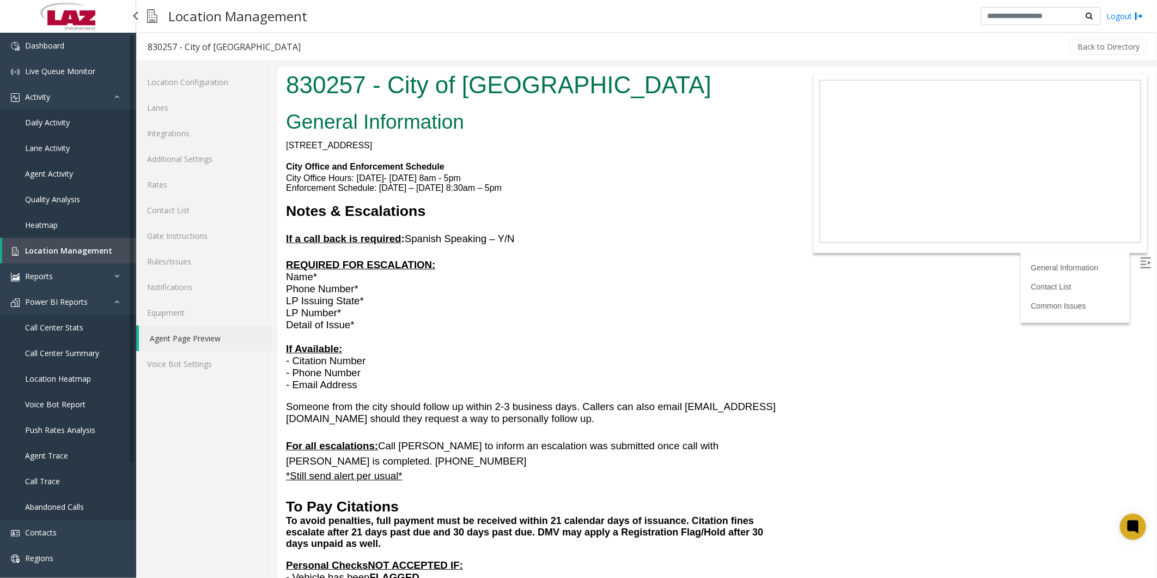
click at [51, 247] on span "Location Management" at bounding box center [68, 250] width 87 height 10
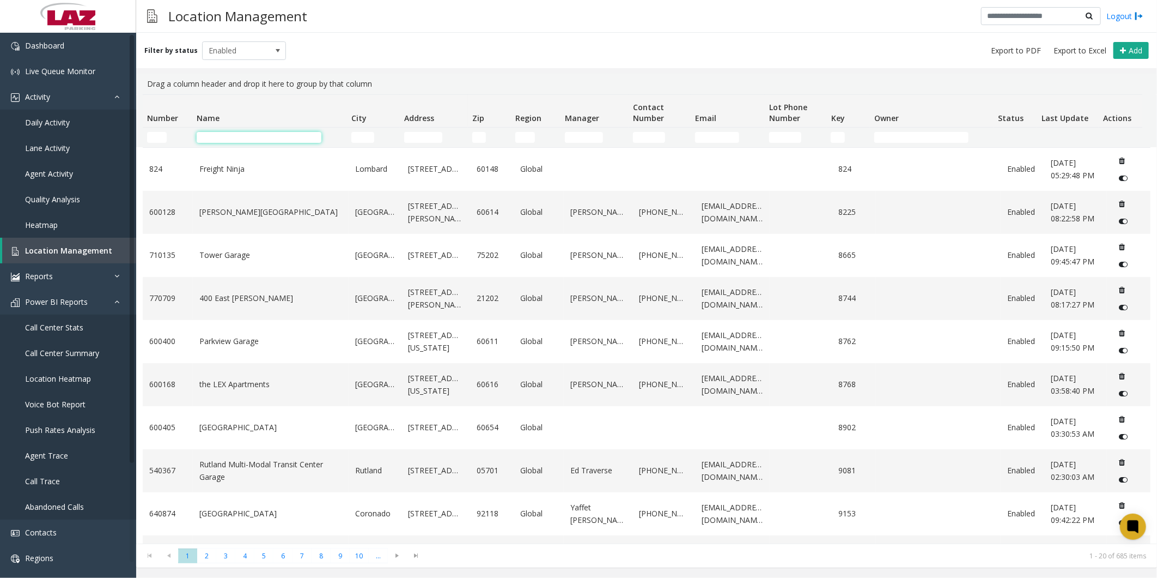
click at [232, 135] on input "Name Filter" at bounding box center [259, 137] width 125 height 11
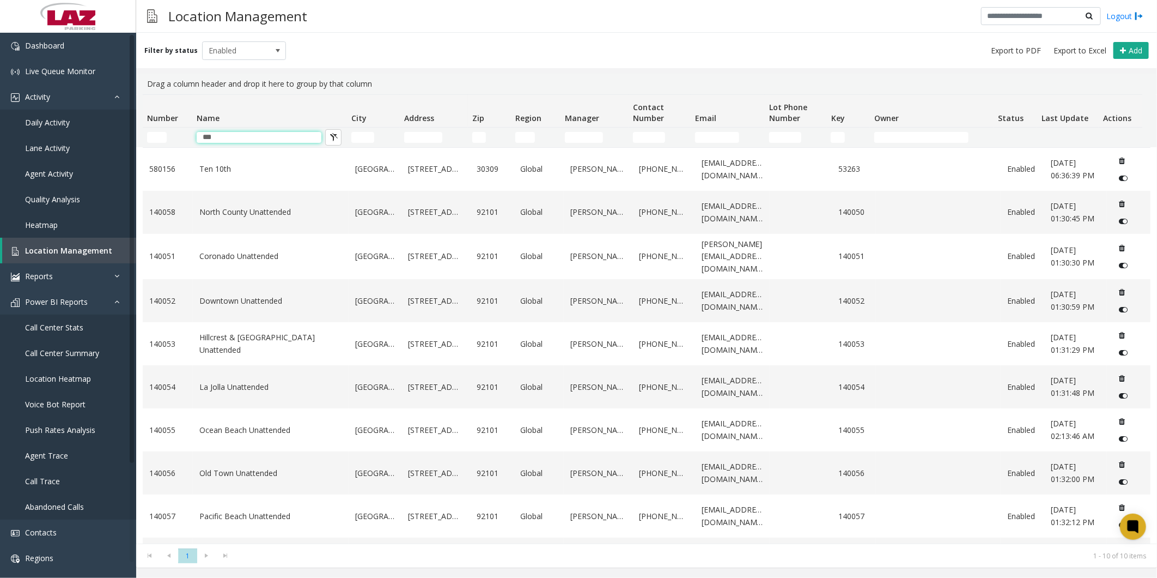
type input "***"
click at [314, 91] on div "Drag a column header and drop it here to group by that column" at bounding box center [647, 84] width 1008 height 21
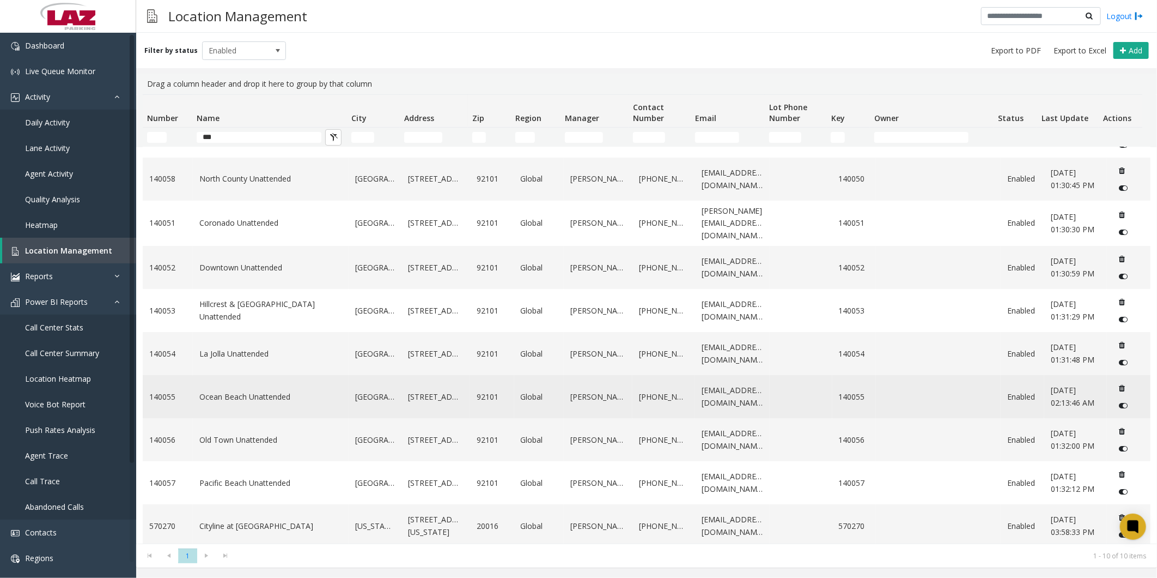
scroll to position [50, 0]
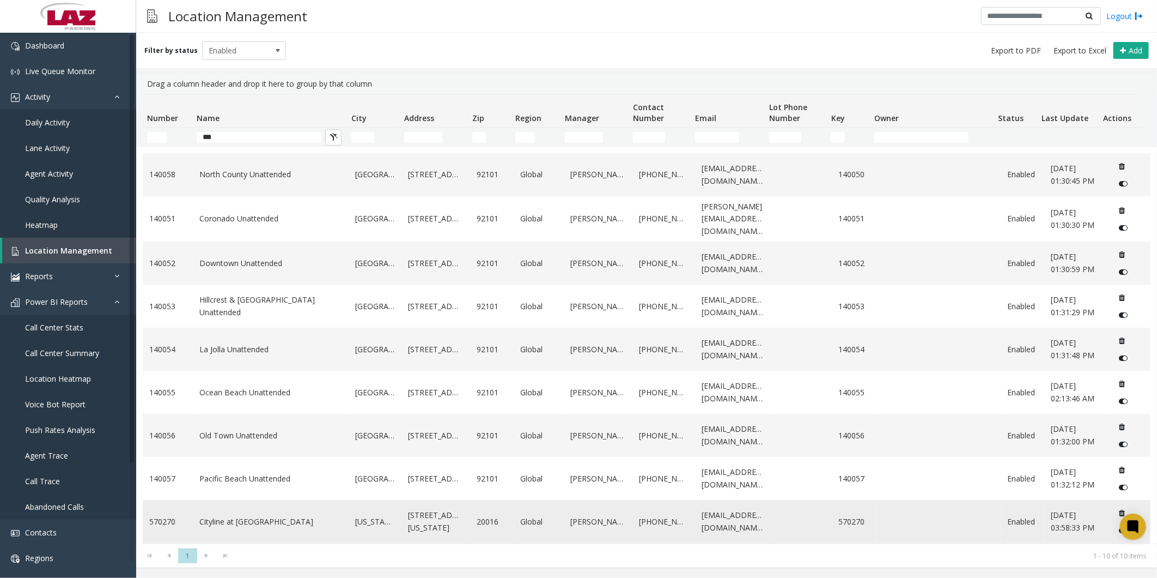
click at [241, 515] on link "Cityline at [GEOGRAPHIC_DATA]" at bounding box center [270, 521] width 143 height 12
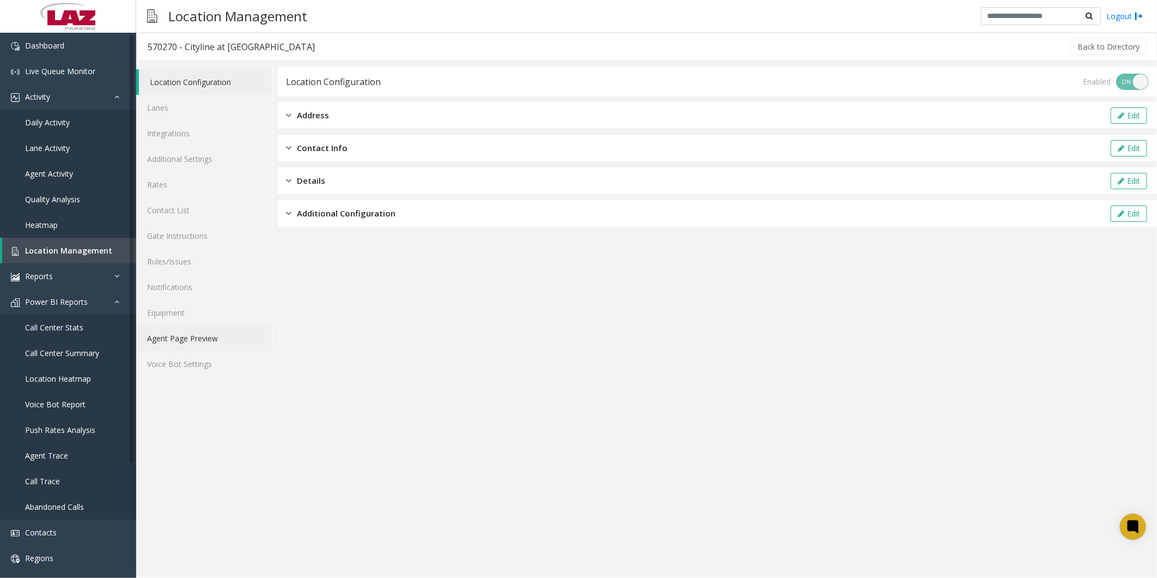
click at [199, 333] on link "Agent Page Preview" at bounding box center [204, 338] width 136 height 26
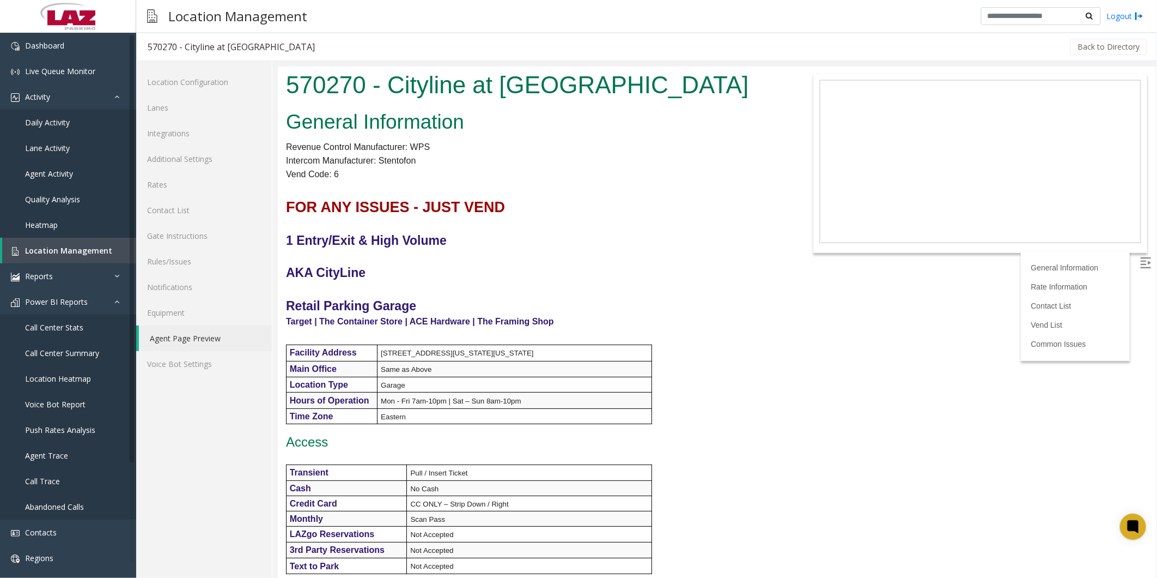
click at [577, 274] on h4 "AKA CityLine" at bounding box center [533, 271] width 496 height 17
click at [686, 230] on p at bounding box center [533, 224] width 496 height 14
drag, startPoint x: 653, startPoint y: 162, endPoint x: 573, endPoint y: 119, distance: 91.1
click at [653, 162] on p "Intercom Manufacturer: Stentofon" at bounding box center [533, 160] width 496 height 14
click at [69, 117] on span "Daily Activity" at bounding box center [47, 122] width 45 height 10
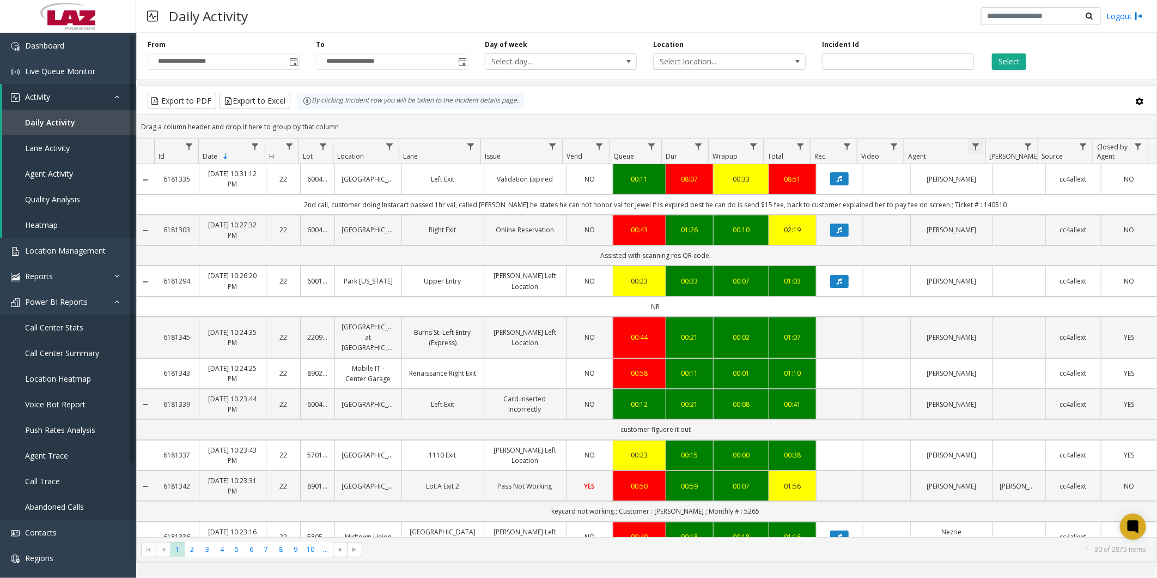
click at [977, 148] on span "Data table" at bounding box center [975, 146] width 9 height 9
click at [1003, 195] on input "Agent Filter" at bounding box center [1023, 193] width 93 height 19
click at [714, 57] on span "Select location..." at bounding box center [714, 61] width 121 height 15
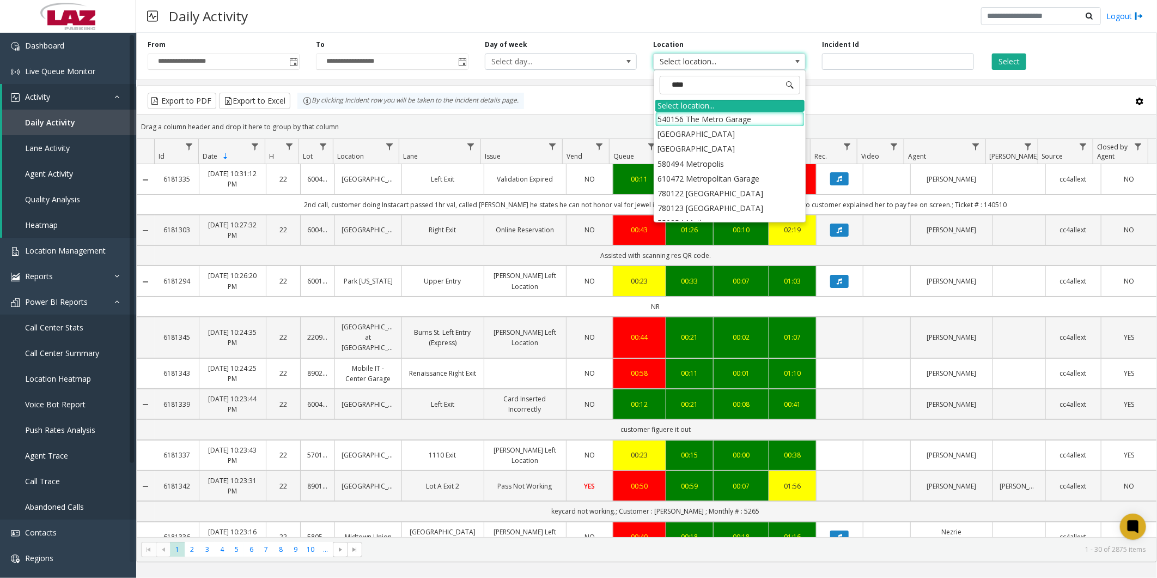
type input "*****"
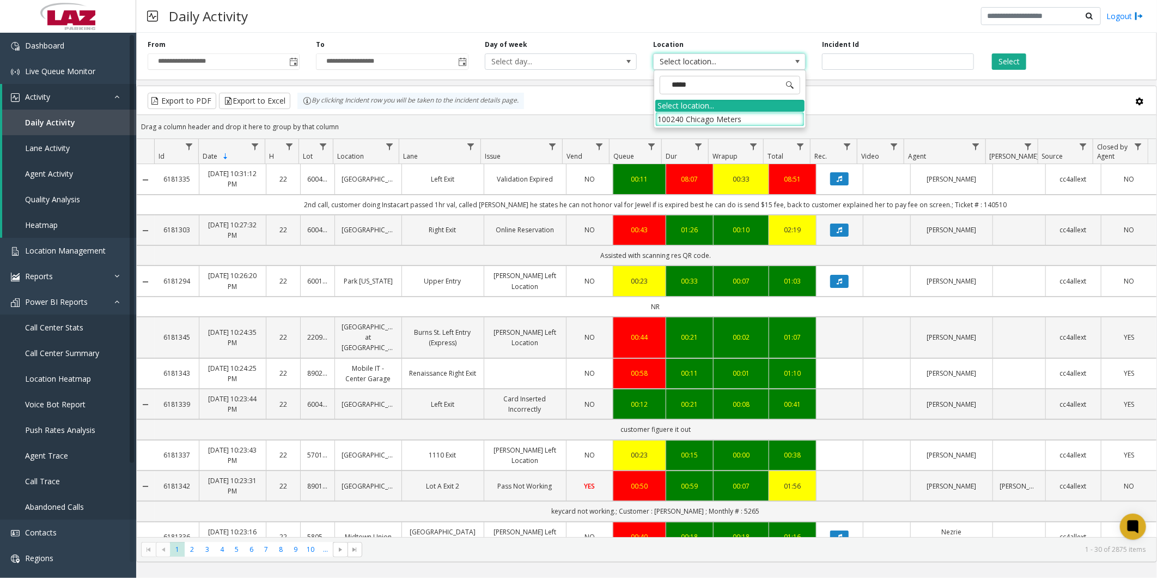
click at [671, 114] on li "100240 Chicago Meters" at bounding box center [729, 119] width 149 height 15
click at [1005, 60] on button "Select" at bounding box center [1009, 61] width 34 height 16
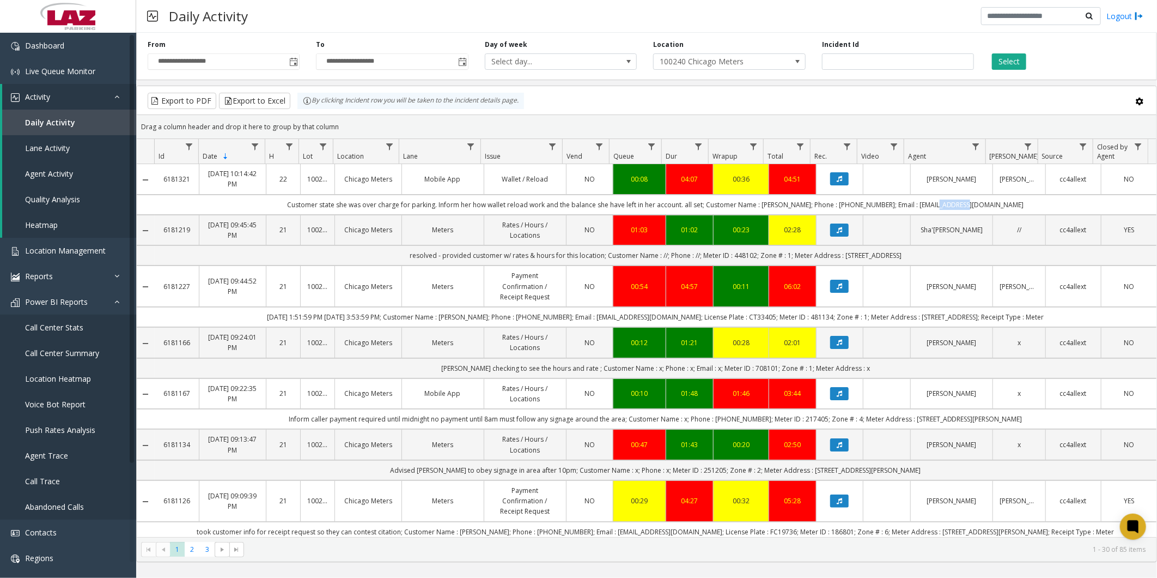
drag, startPoint x: 980, startPoint y: 206, endPoint x: 952, endPoint y: 204, distance: 27.9
click at [952, 204] on td "Customer state she was over charge for parking. Inform her how wallet reload wo…" at bounding box center [656, 204] width 1002 height 20
drag, startPoint x: 674, startPoint y: 314, endPoint x: 605, endPoint y: 318, distance: 68.8
click at [605, 318] on td "[DATE] 1:51:59 PM [DATE] 3:53:59 PM; Customer Name : [PERSON_NAME]; Phone : [PH…" at bounding box center [656, 317] width 1002 height 20
copy td "[EMAIL_ADDRESS][DOMAIN_NAME]"
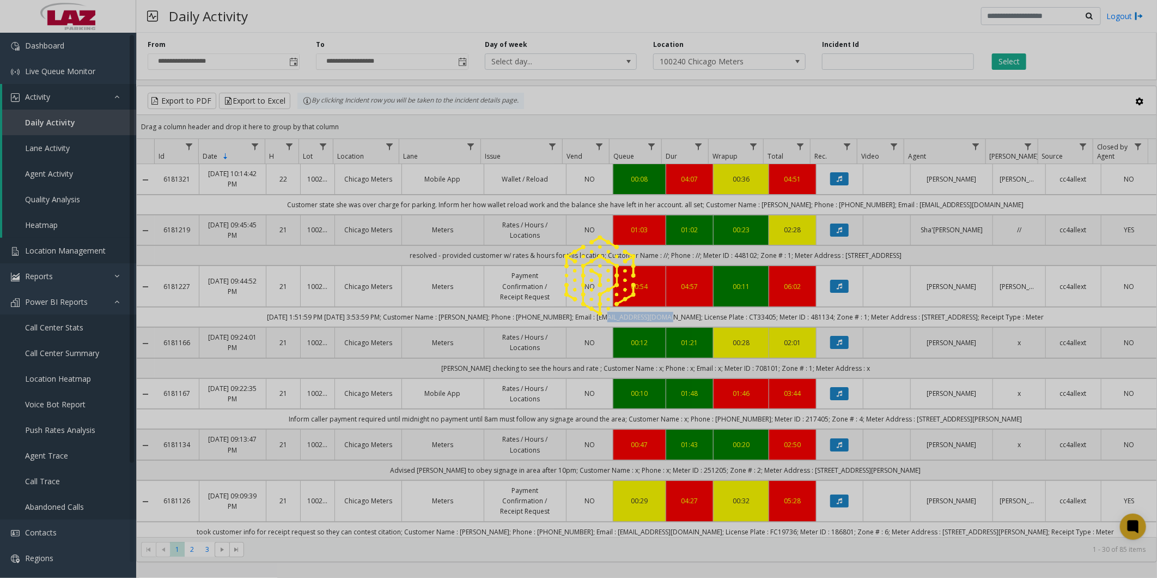
click at [74, 238] on app-root "**********" at bounding box center [578, 289] width 1157 height 578
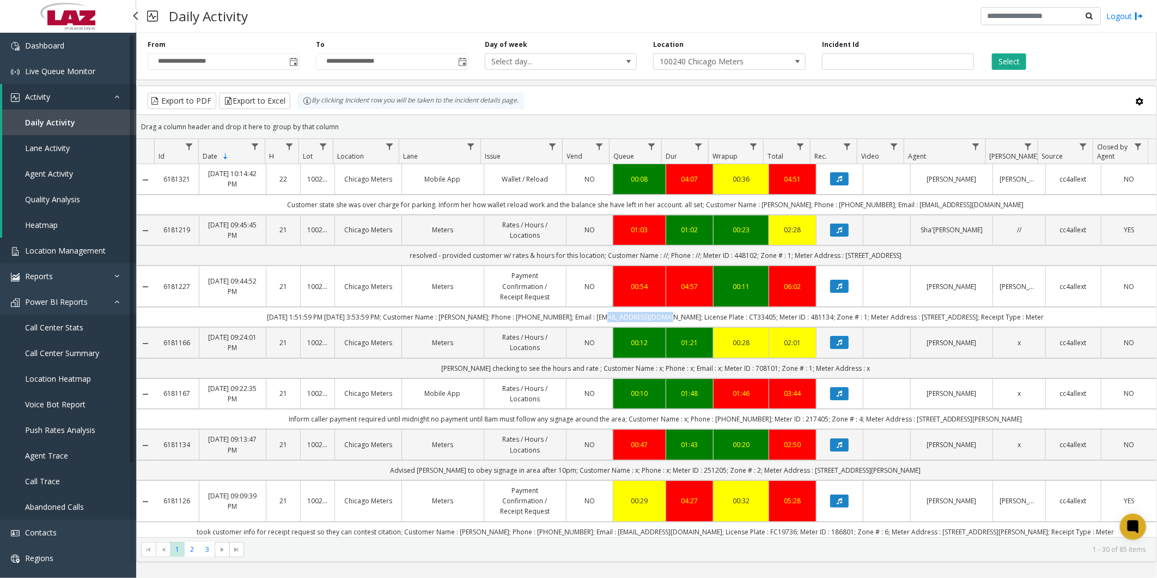
click at [64, 256] on link "Location Management" at bounding box center [68, 251] width 136 height 26
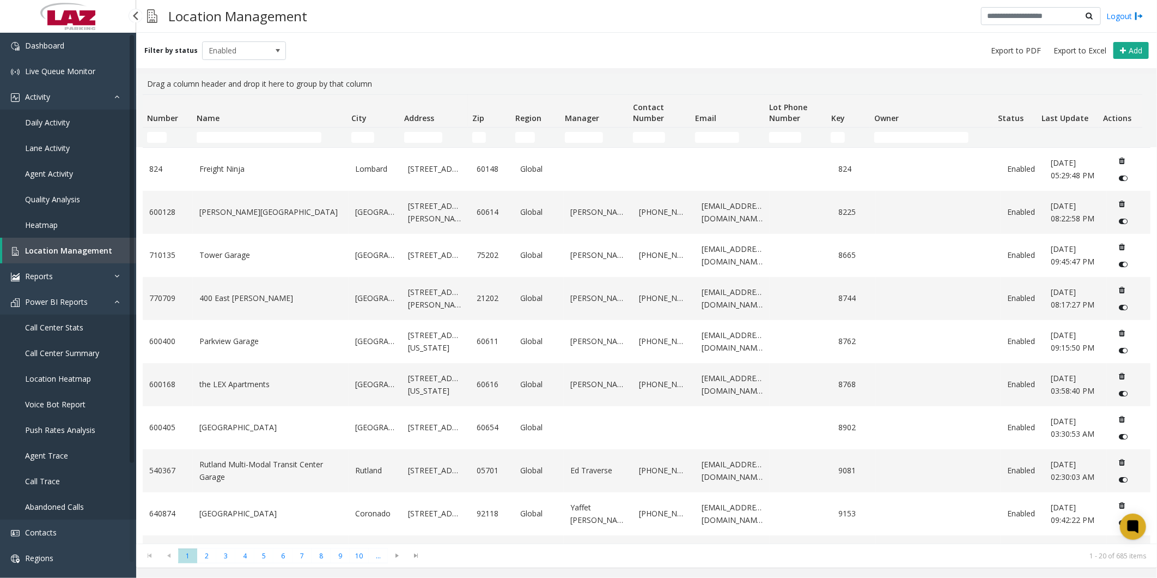
click at [52, 121] on span "Daily Activity" at bounding box center [47, 122] width 45 height 10
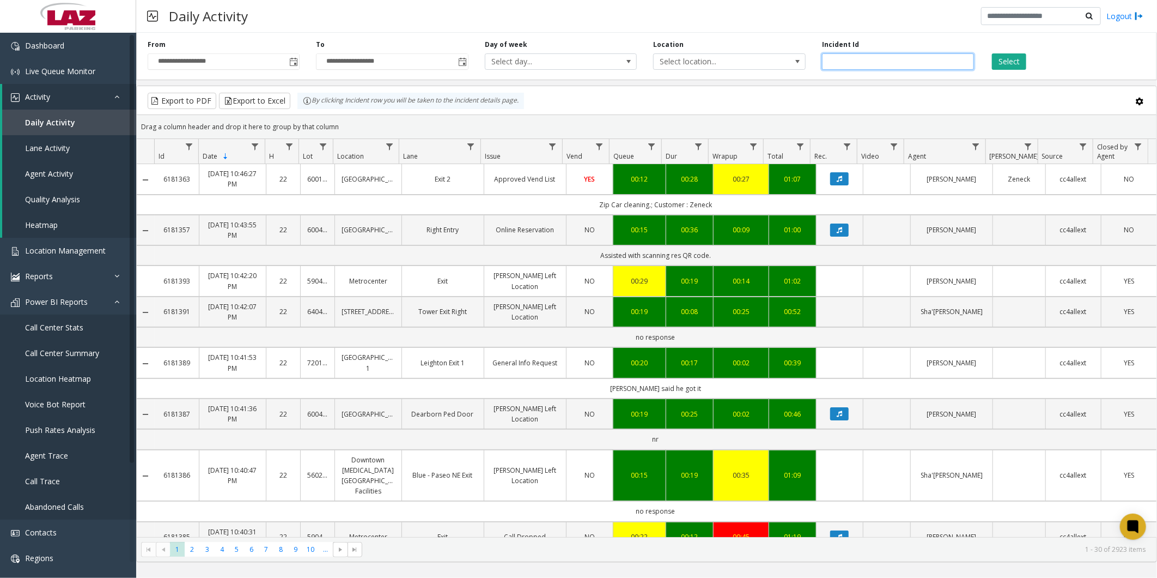
click at [934, 65] on input "number" at bounding box center [898, 61] width 152 height 16
paste input "*******"
type input "*******"
click at [998, 61] on button "Select" at bounding box center [1009, 61] width 34 height 16
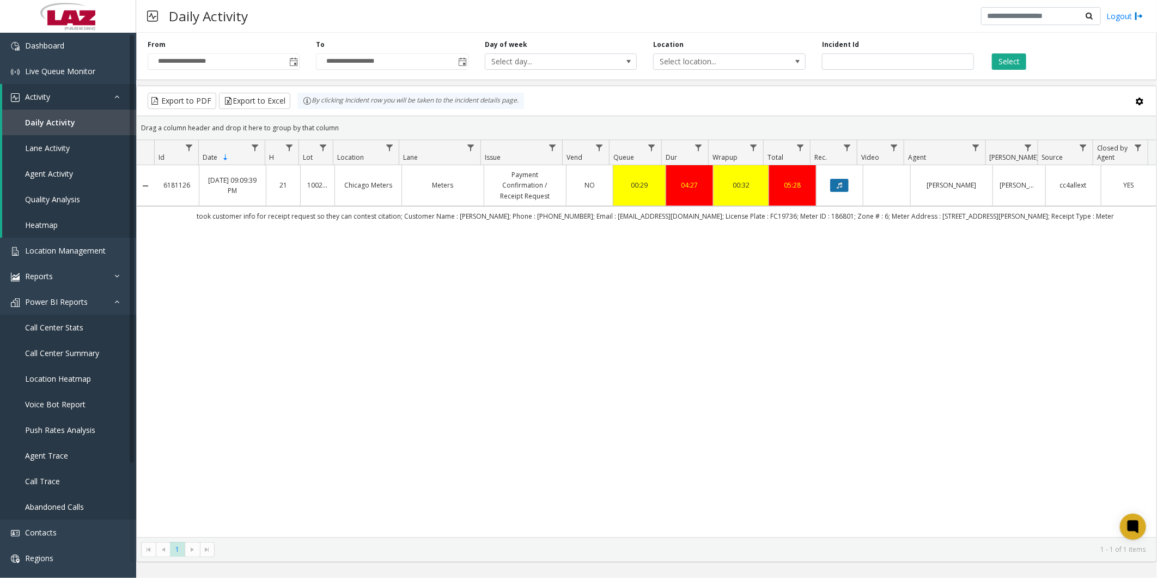
click at [830, 185] on button "Data table" at bounding box center [839, 185] width 19 height 13
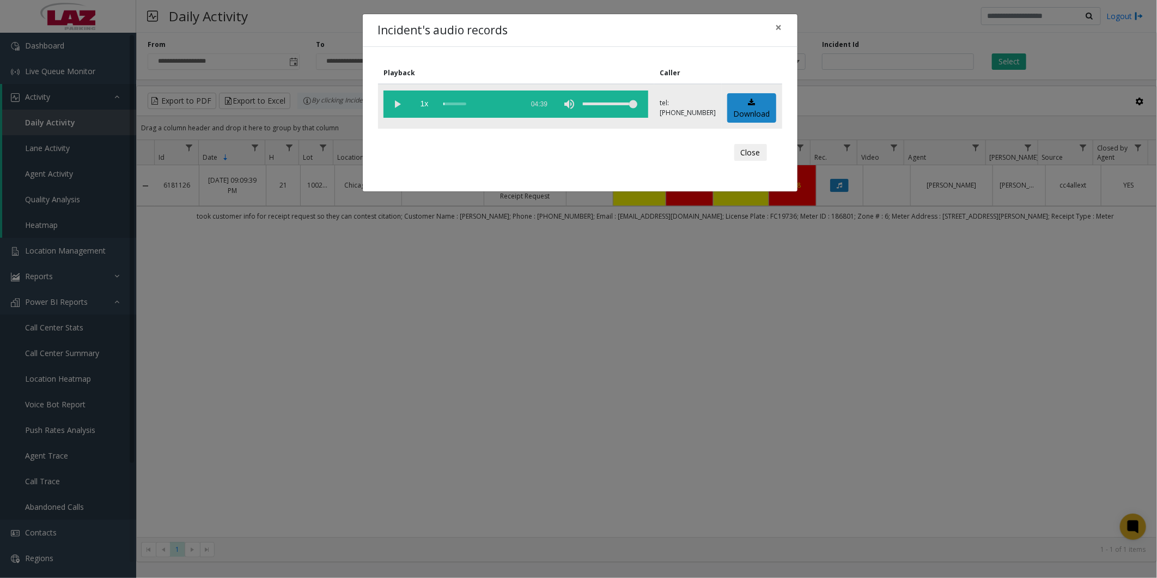
click at [399, 104] on vg-play-pause at bounding box center [397, 103] width 27 height 27
click at [449, 102] on div "scrub bar" at bounding box center [480, 103] width 74 height 27
click at [446, 102] on div "scrub bar" at bounding box center [480, 103] width 74 height 27
click at [757, 150] on button "Close" at bounding box center [750, 152] width 33 height 17
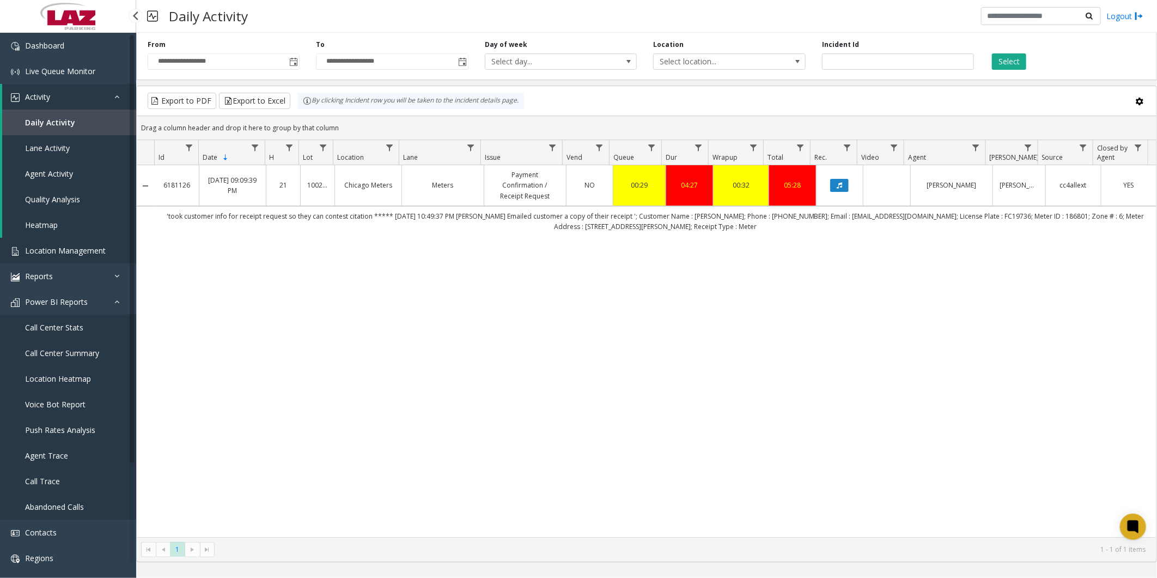
click at [70, 244] on link "Location Management" at bounding box center [68, 251] width 136 height 26
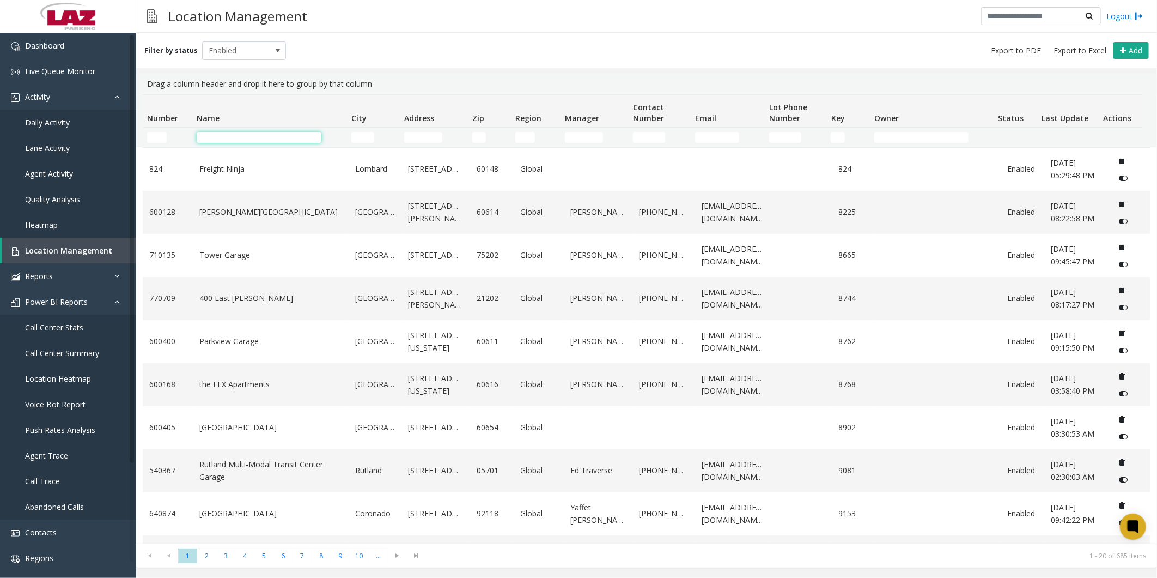
click at [249, 139] on input "Name Filter" at bounding box center [259, 137] width 125 height 11
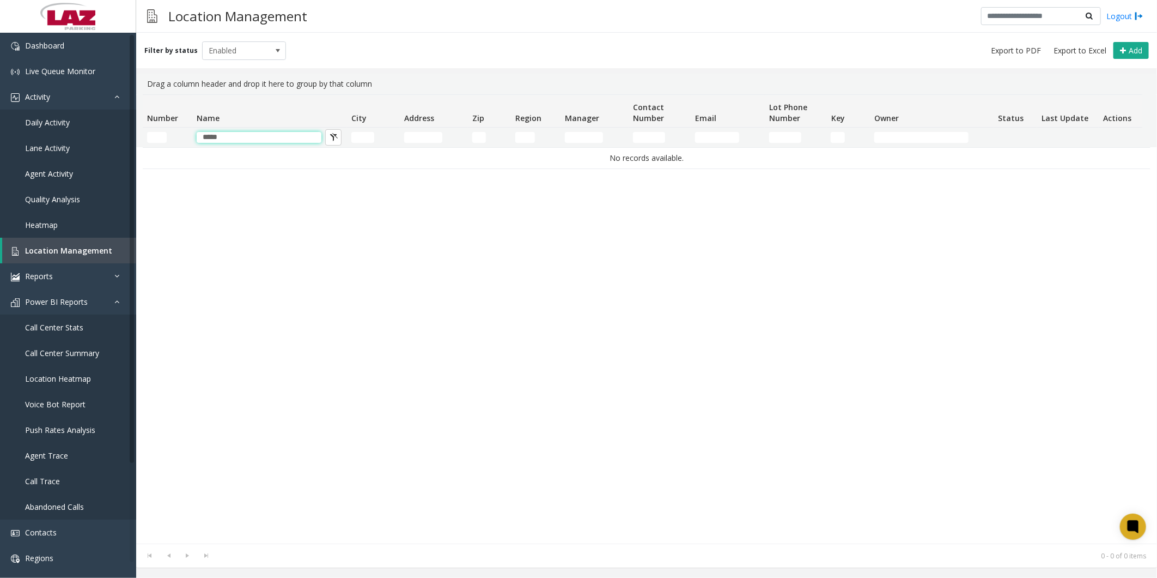
type input "*****"
click at [372, 89] on div "Drag a column header and drop it here to group by that column" at bounding box center [647, 84] width 1008 height 21
drag, startPoint x: 235, startPoint y: 131, endPoint x: 186, endPoint y: 139, distance: 49.1
click at [187, 139] on tr "*****" at bounding box center [643, 137] width 1000 height 20
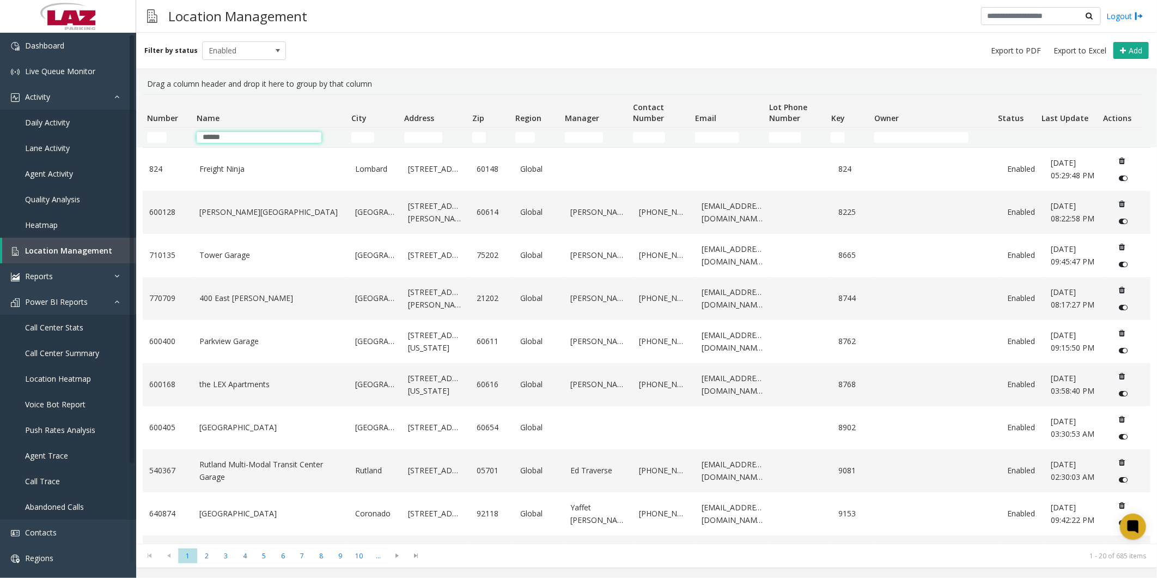
type input "*******"
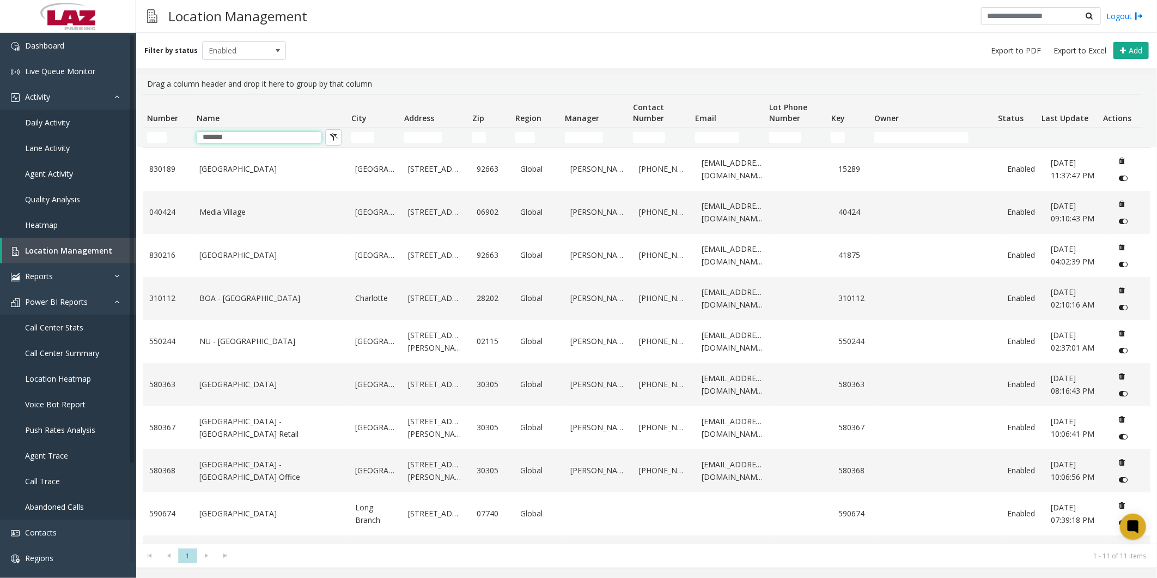
drag, startPoint x: 244, startPoint y: 136, endPoint x: 194, endPoint y: 135, distance: 49.6
click at [194, 135] on td "*******" at bounding box center [269, 137] width 155 height 20
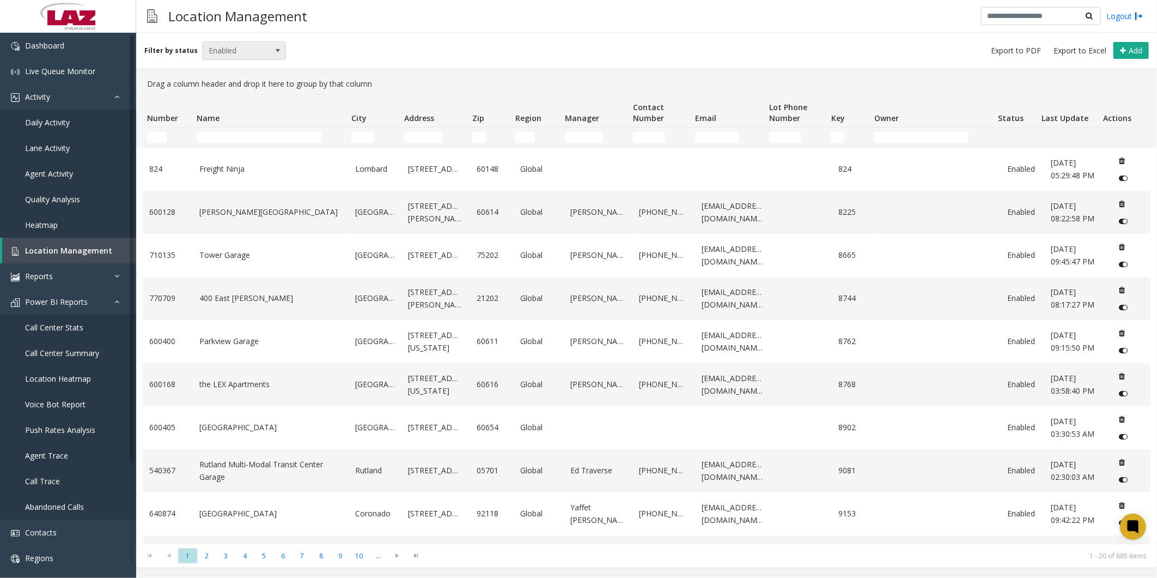
click at [253, 49] on span "Enabled" at bounding box center [236, 50] width 66 height 17
click at [226, 67] on li "All" at bounding box center [239, 68] width 81 height 15
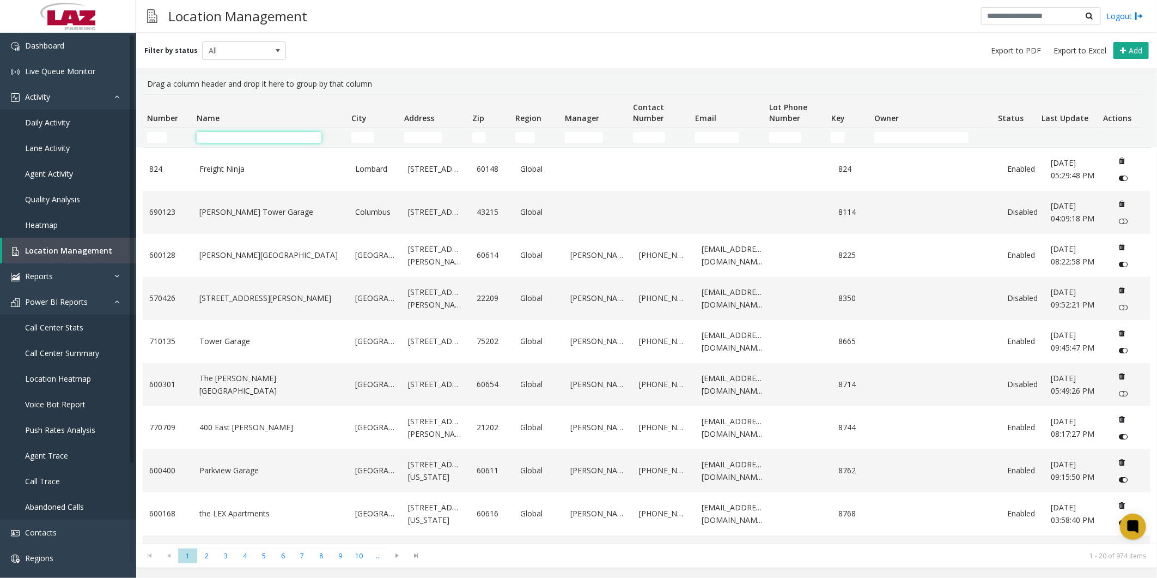
click at [228, 137] on input "Name Filter" at bounding box center [259, 137] width 125 height 11
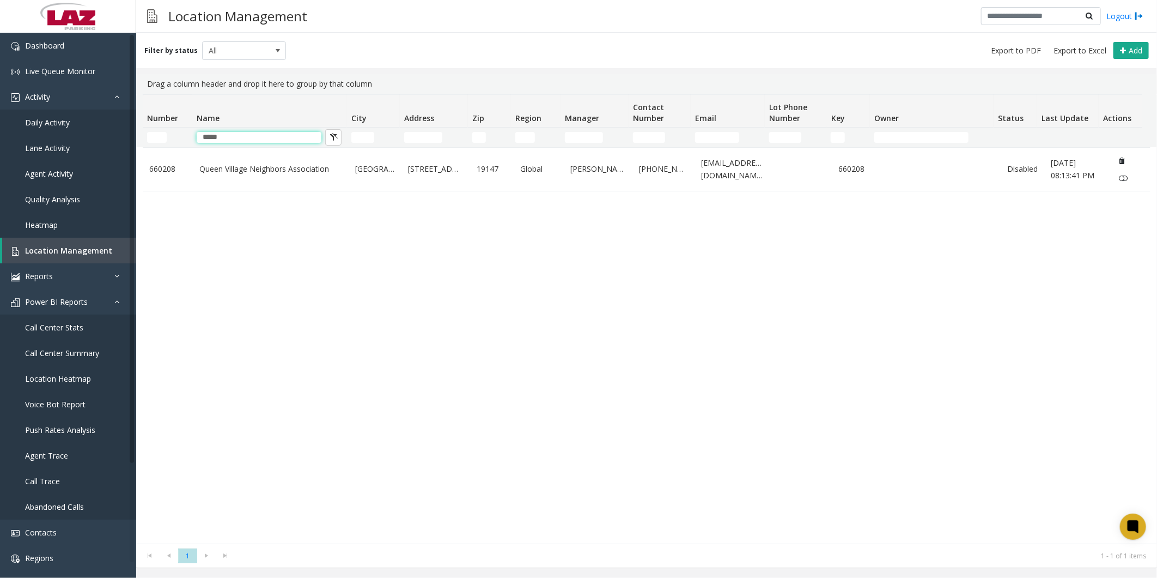
click at [322, 95] on th "Name" at bounding box center [269, 111] width 155 height 33
type input "*****"
click at [374, 69] on div "Filter by status All Add Drag a column header and drop it here to group by that…" at bounding box center [646, 300] width 1021 height 534
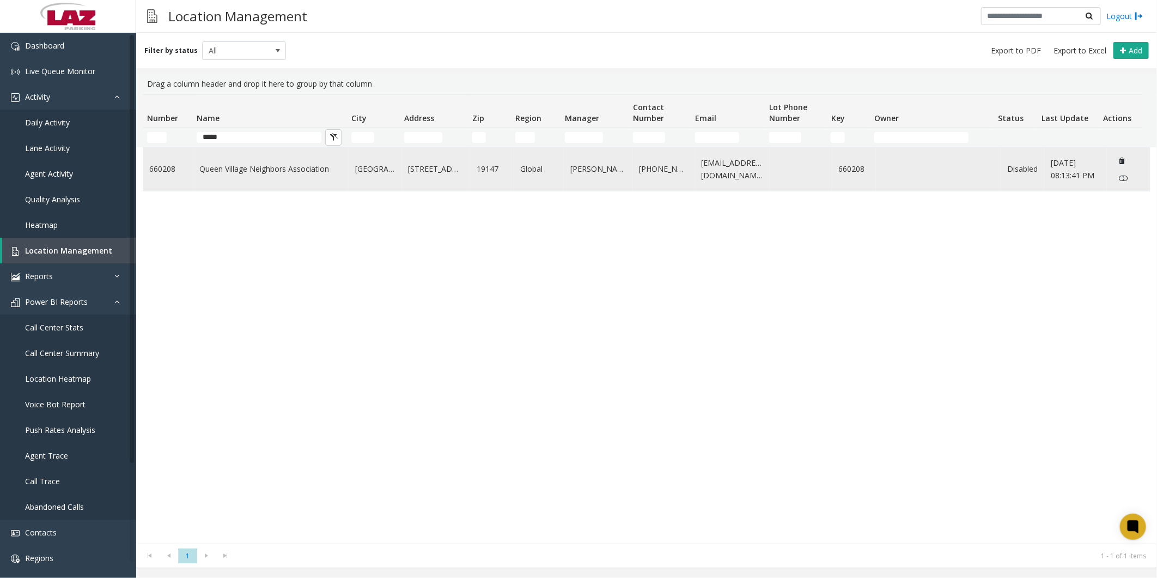
click at [252, 171] on link "Queen Village Neighbors Association" at bounding box center [270, 169] width 143 height 12
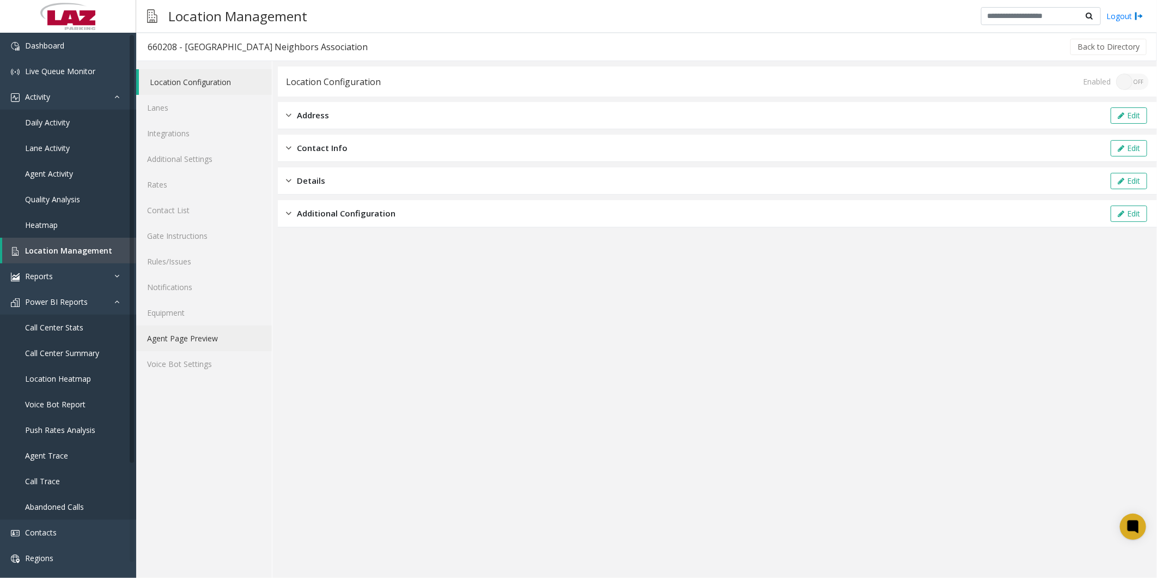
click at [169, 341] on link "Agent Page Preview" at bounding box center [204, 338] width 136 height 26
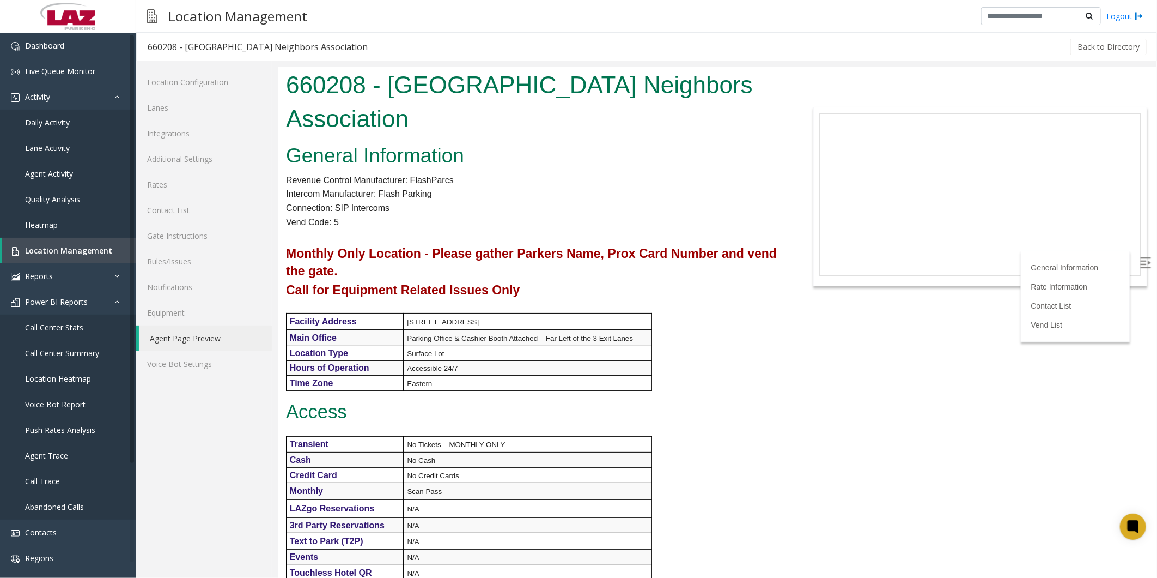
click at [666, 385] on div "General Information Revenue Control Manufacturer: FlashParcs Intercom Manufactu…" at bounding box center [533, 466] width 512 height 654
drag, startPoint x: 720, startPoint y: 339, endPoint x: 721, endPoint y: 351, distance: 12.1
click at [720, 339] on div "General Information Revenue Control Manufacturer: FlashParcs Intercom Manufactu…" at bounding box center [533, 466] width 512 height 654
click at [714, 360] on div "General Information Revenue Control Manufacturer: FlashParcs Intercom Manufactu…" at bounding box center [533, 466] width 512 height 654
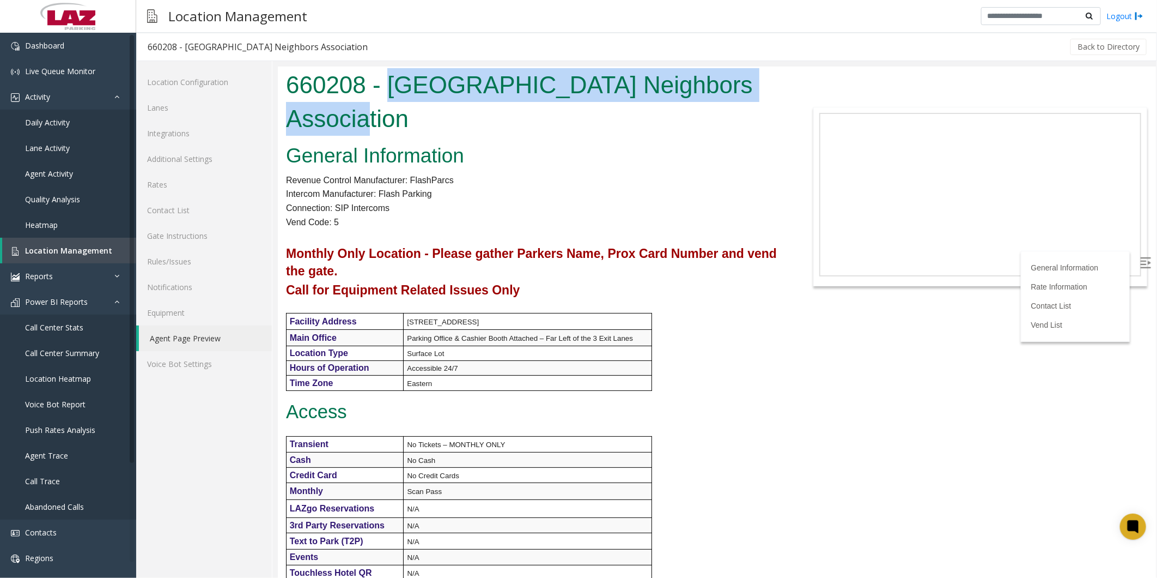
drag, startPoint x: 422, startPoint y: 119, endPoint x: 394, endPoint y: 84, distance: 44.2
click at [394, 84] on h1 "660208 - [GEOGRAPHIC_DATA] Neighbors Association" at bounding box center [533, 101] width 496 height 67
copy h1 "Queen Village Neighbors Association"
click at [695, 181] on div "General Information Revenue Control Manufacturer: FlashParcs Intercom Manufactu…" at bounding box center [533, 466] width 512 height 654
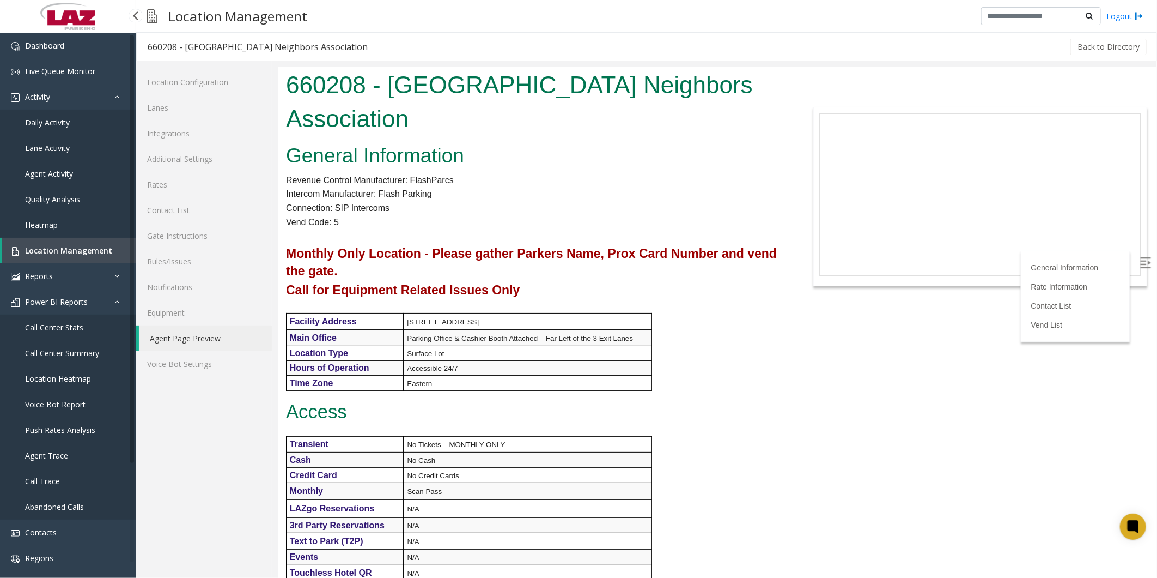
click at [62, 131] on link "Daily Activity" at bounding box center [68, 123] width 136 height 26
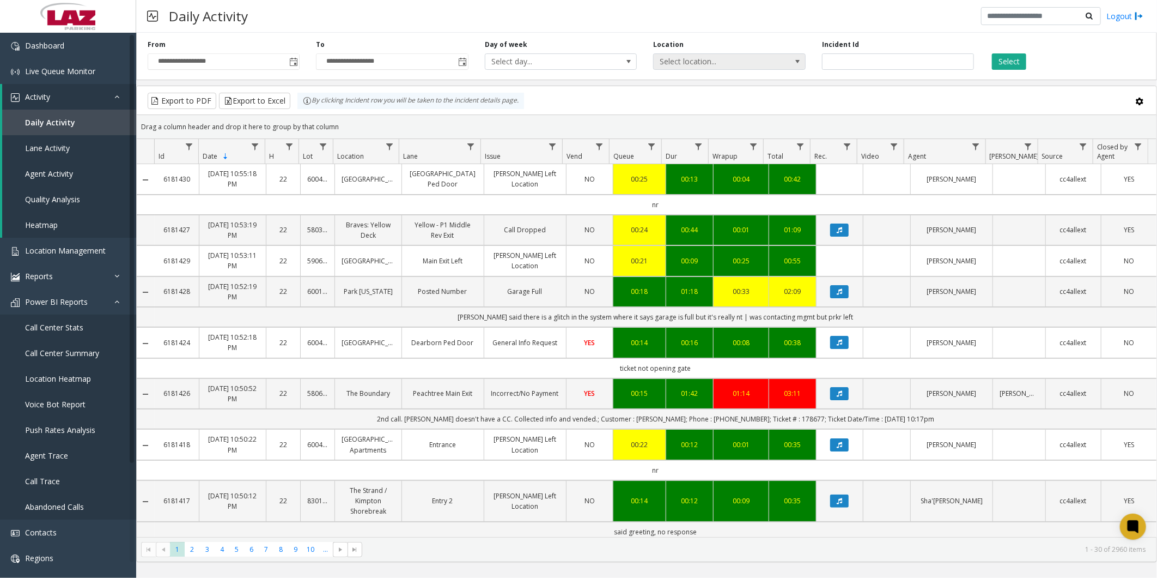
click at [703, 60] on span "Select location..." at bounding box center [714, 61] width 121 height 15
type input "******"
click at [668, 120] on li "100240 Chicago Meters" at bounding box center [729, 119] width 149 height 15
click at [1008, 56] on button "Select" at bounding box center [1009, 61] width 34 height 16
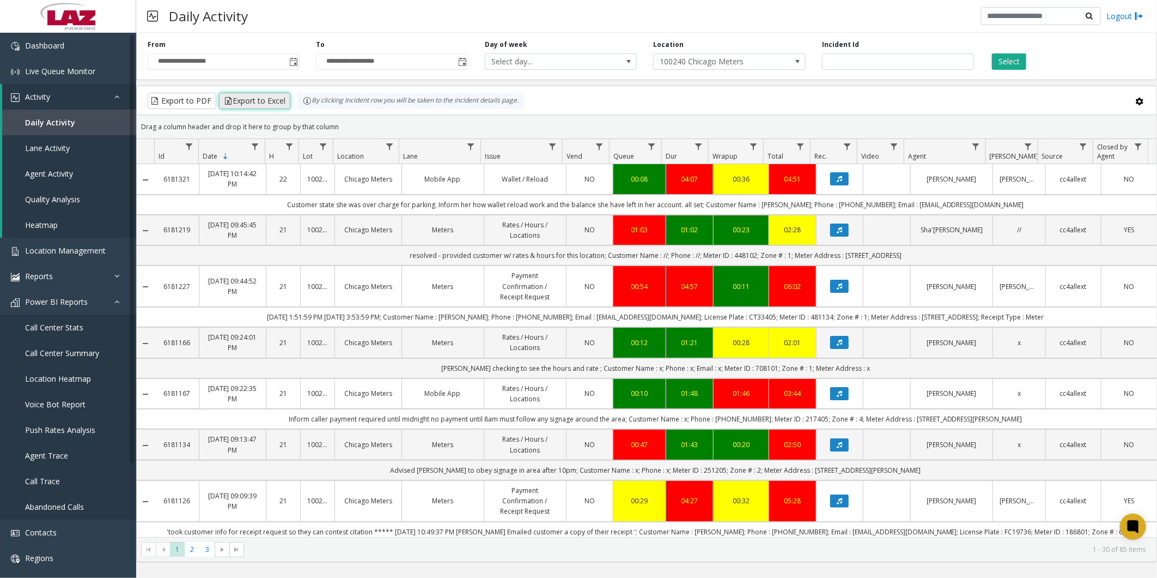
click at [258, 105] on button "Export to Excel" at bounding box center [254, 101] width 71 height 16
click at [51, 527] on span "Contacts" at bounding box center [41, 532] width 32 height 10
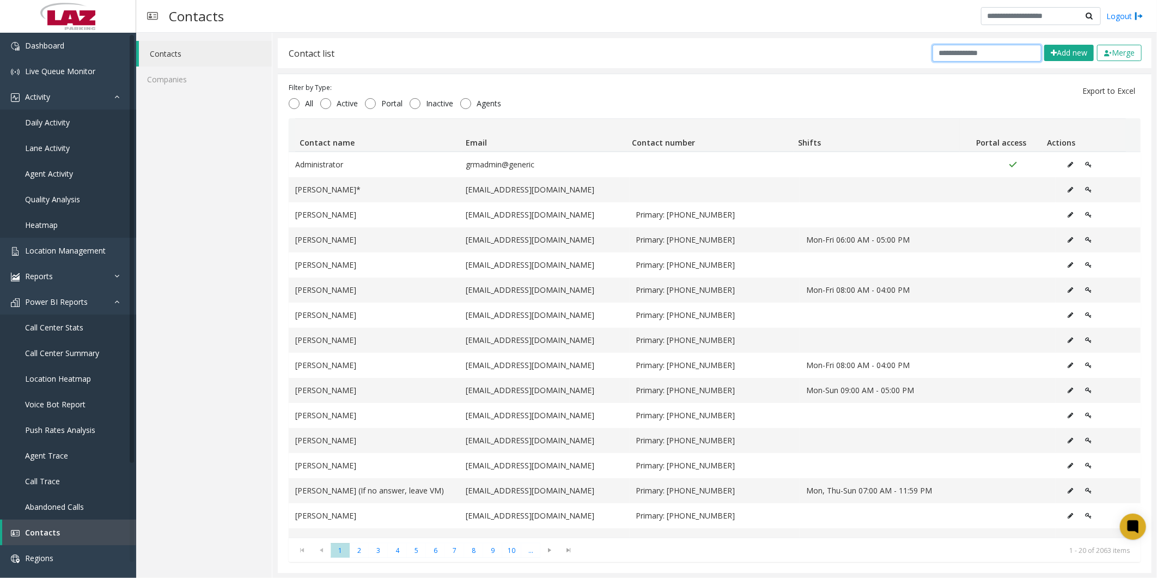
click at [952, 53] on input "text" at bounding box center [987, 53] width 109 height 17
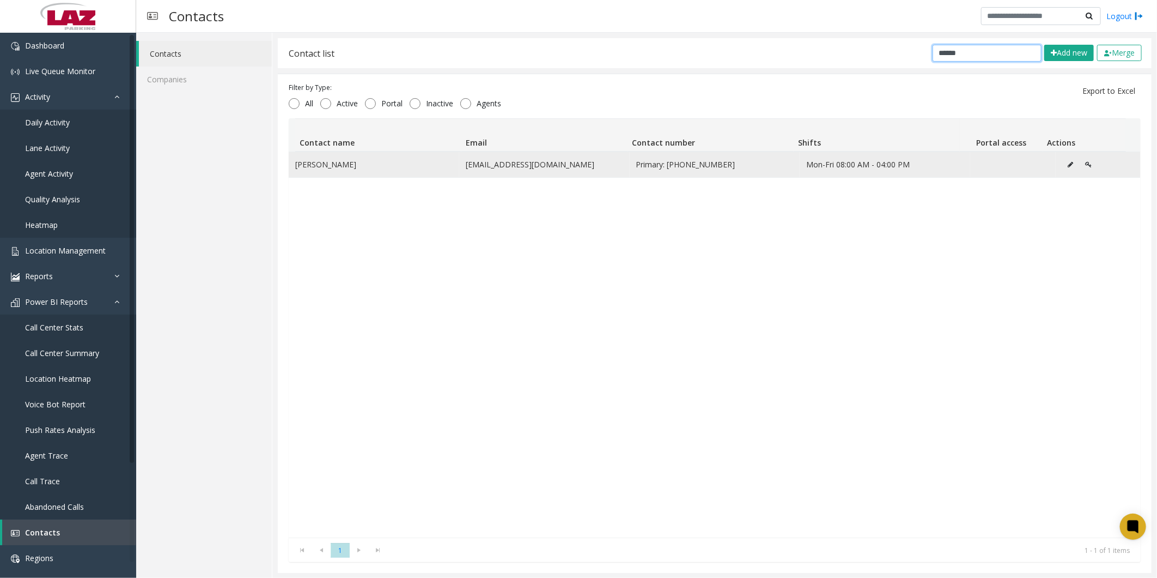
type input "******"
drag, startPoint x: 714, startPoint y: 165, endPoint x: 662, endPoint y: 165, distance: 51.8
click at [662, 165] on span "Primary: [PHONE_NUMBER]" at bounding box center [714, 165] width 157 height 12
copy span "[PHONE_NUMBER]"
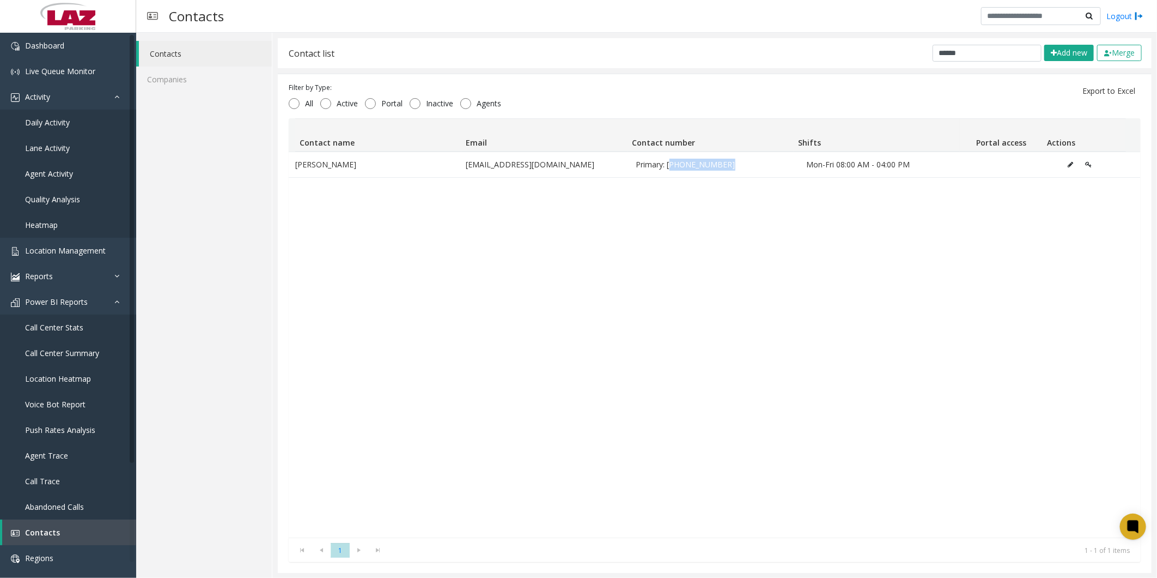
click at [579, 71] on div "Contact list ****** Add new Merge Filter by Type: All Active Portal Inactive Ag…" at bounding box center [715, 305] width 874 height 534
click at [629, 82] on div "Filter by Type: All Active Portal Inactive Agents Export to Excel Contact name …" at bounding box center [715, 323] width 874 height 499
